Goal: Task Accomplishment & Management: Manage account settings

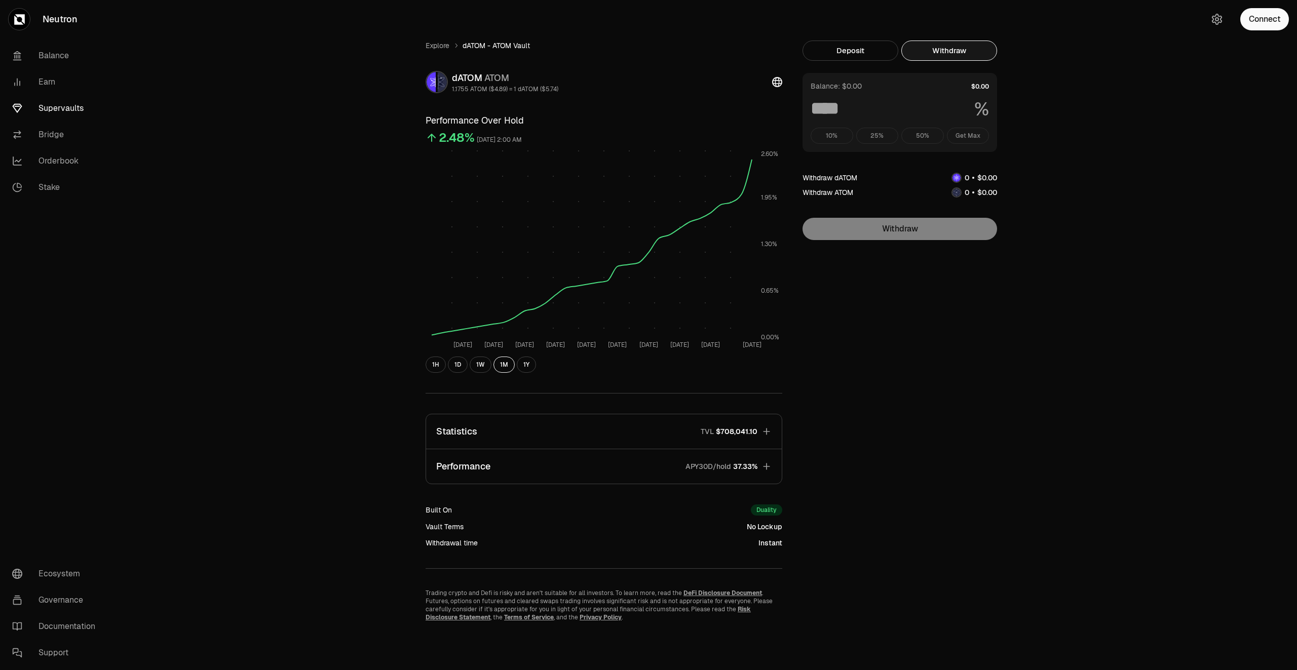
click at [70, 104] on link "Supervaults" at bounding box center [56, 108] width 105 height 26
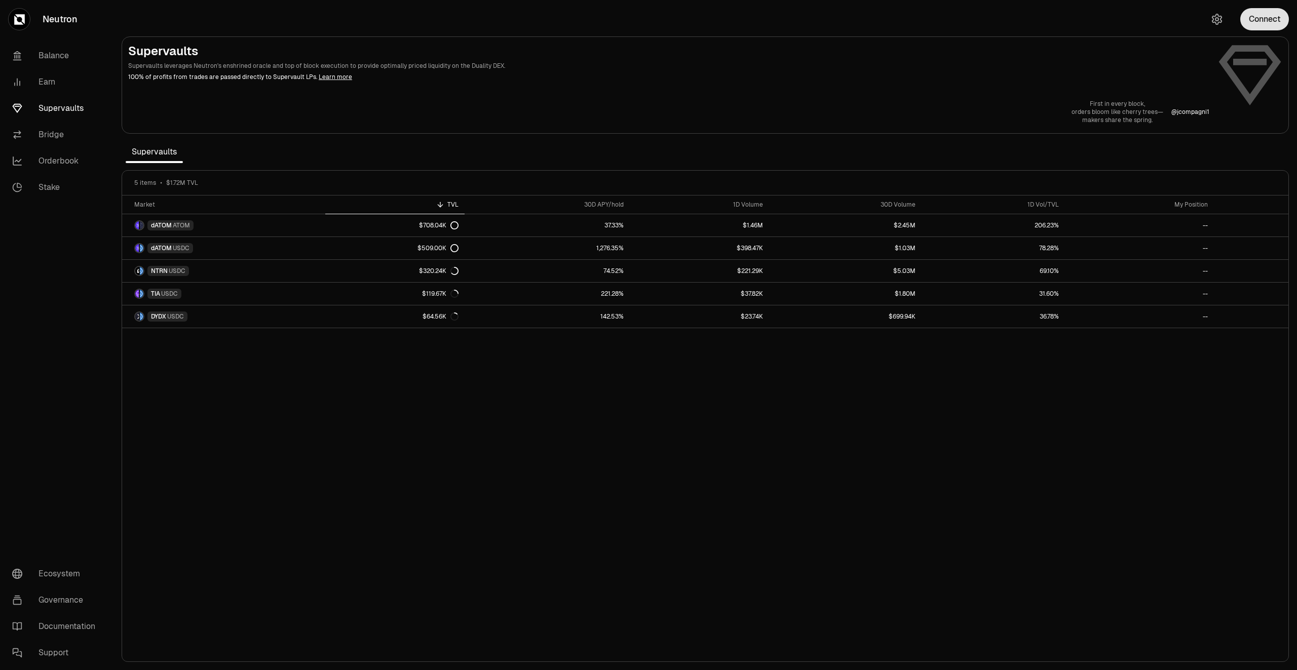
click at [1253, 15] on button "Connect" at bounding box center [1264, 19] width 49 height 22
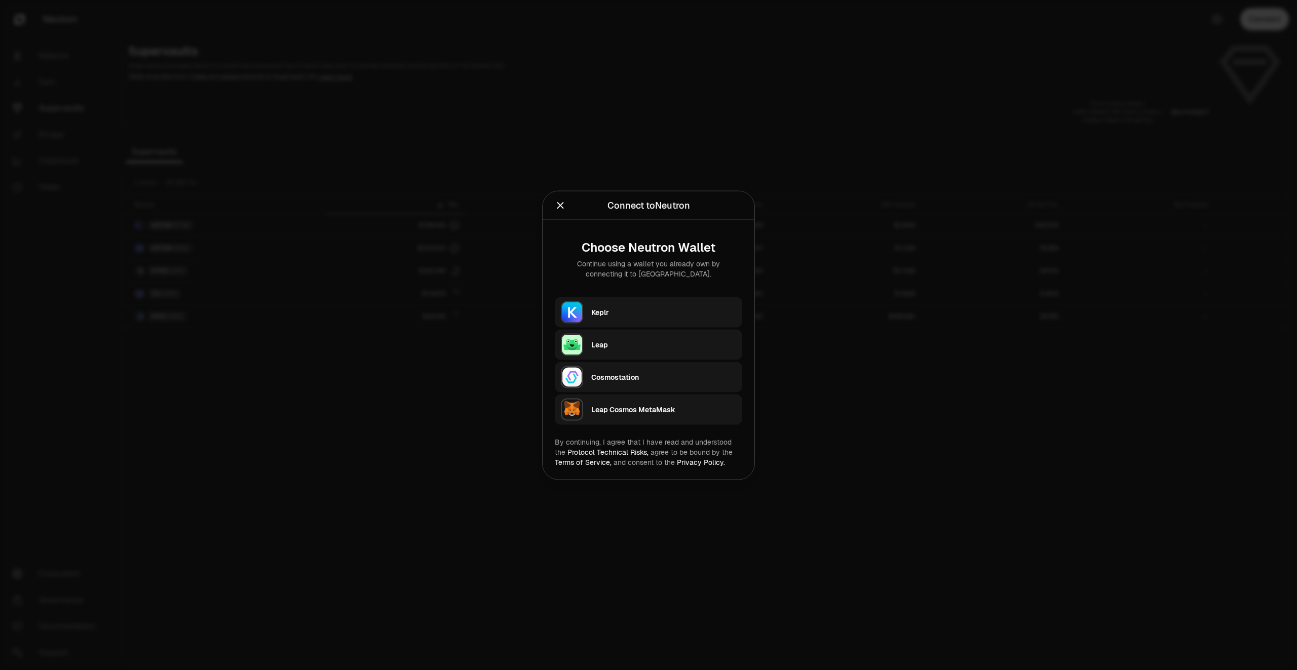
click at [628, 311] on div "Keplr" at bounding box center [663, 312] width 145 height 10
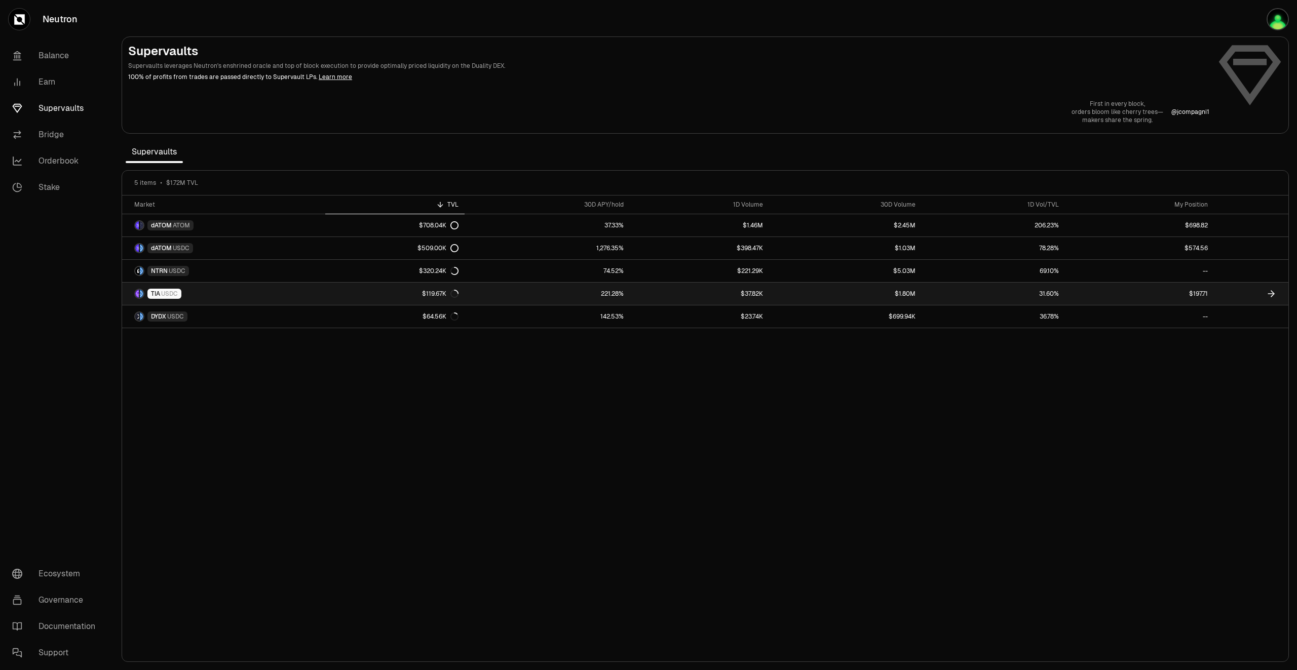
click at [1143, 293] on link "$197.71" at bounding box center [1139, 294] width 149 height 22
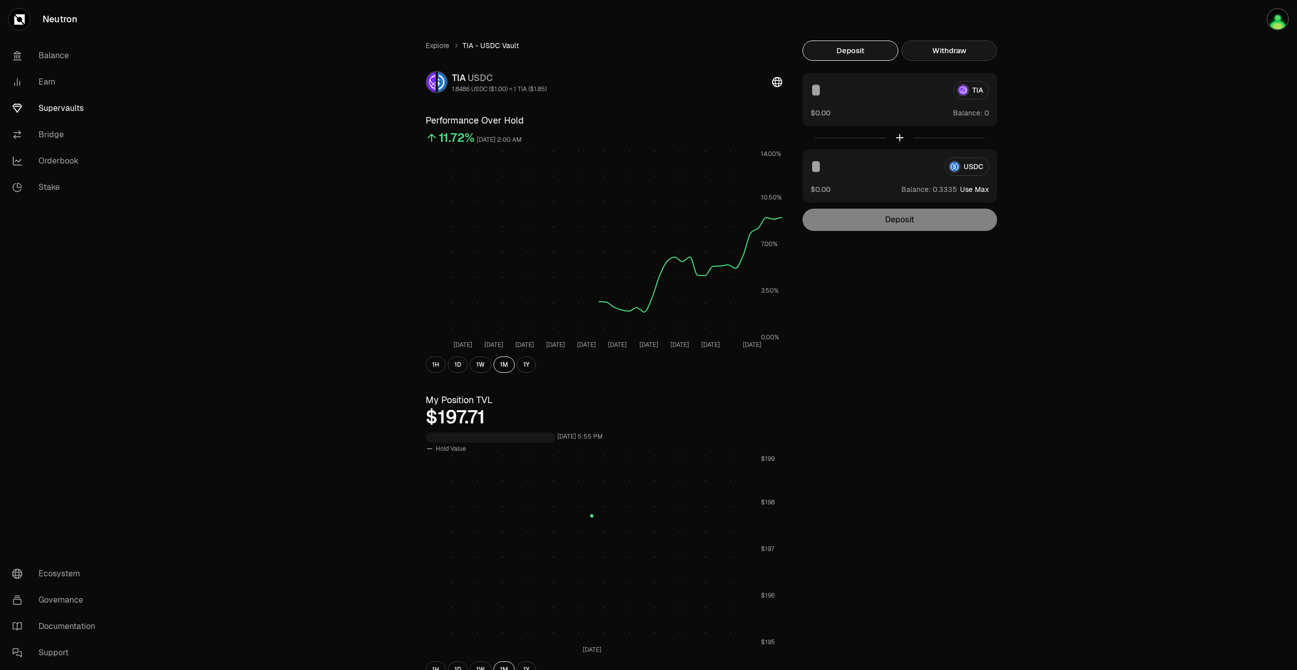
click at [958, 44] on button "Withdraw" at bounding box center [949, 51] width 96 height 20
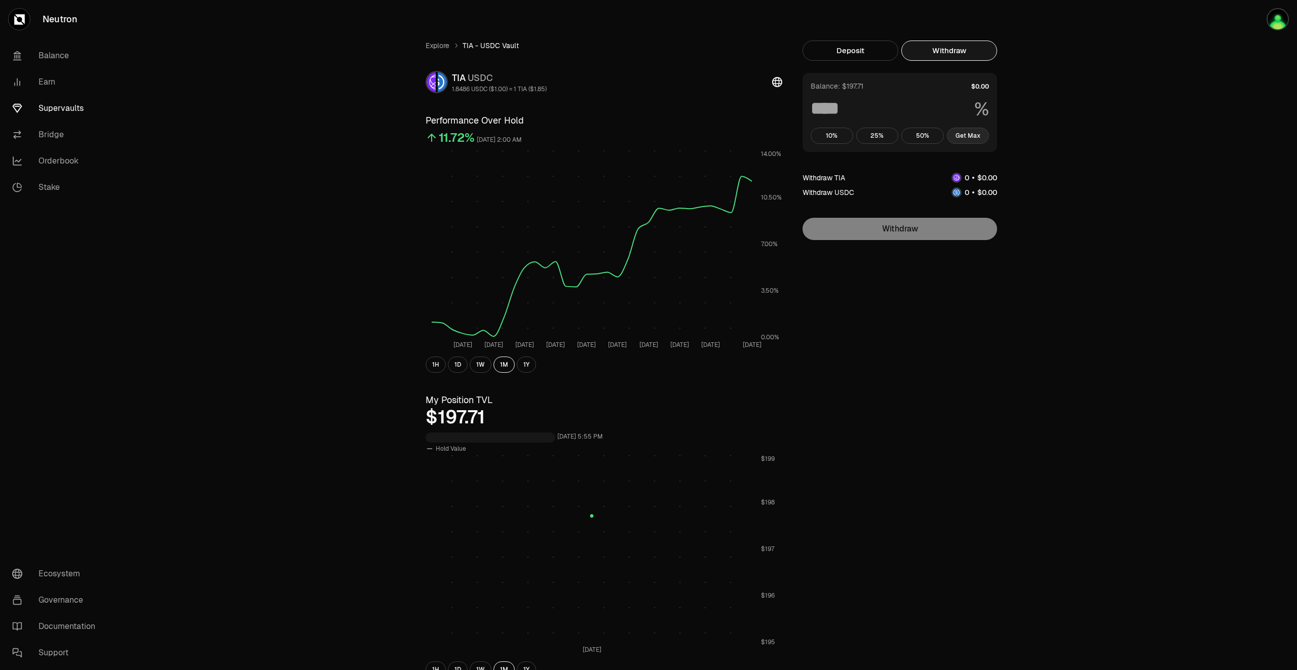
click at [968, 143] on button "Get Max" at bounding box center [968, 136] width 43 height 16
type input "***"
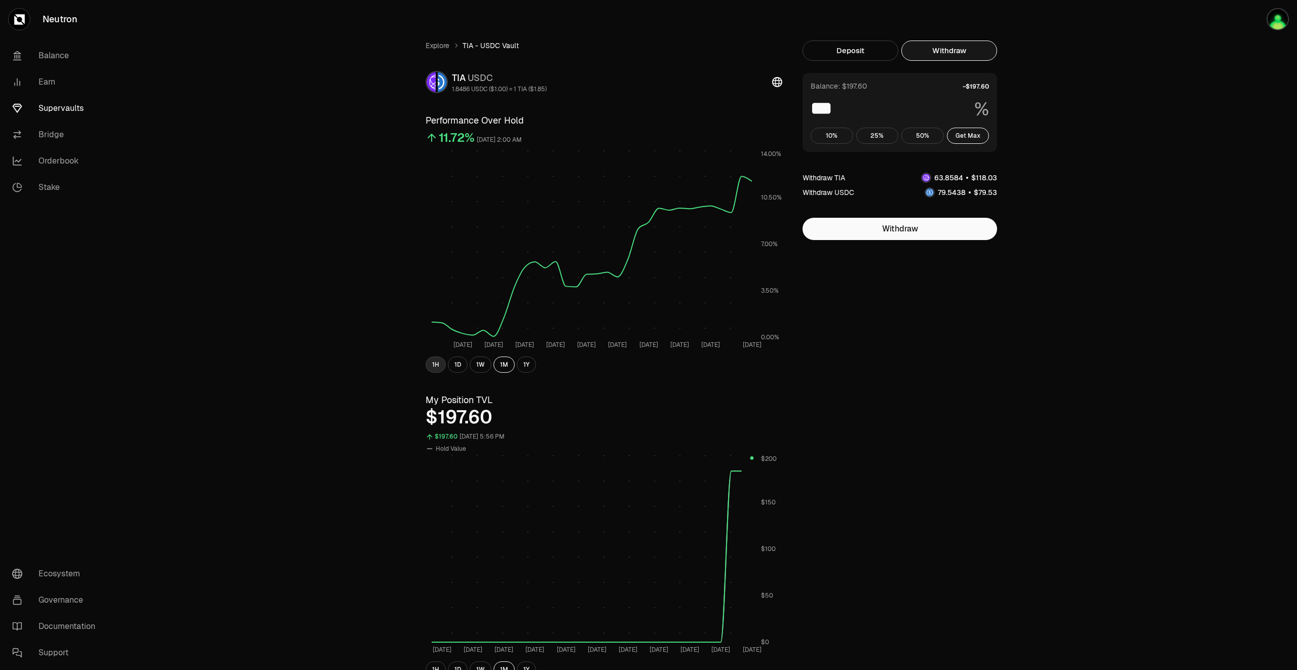
click at [438, 366] on button "1H" at bounding box center [435, 365] width 20 height 16
